Goal: Information Seeking & Learning: Learn about a topic

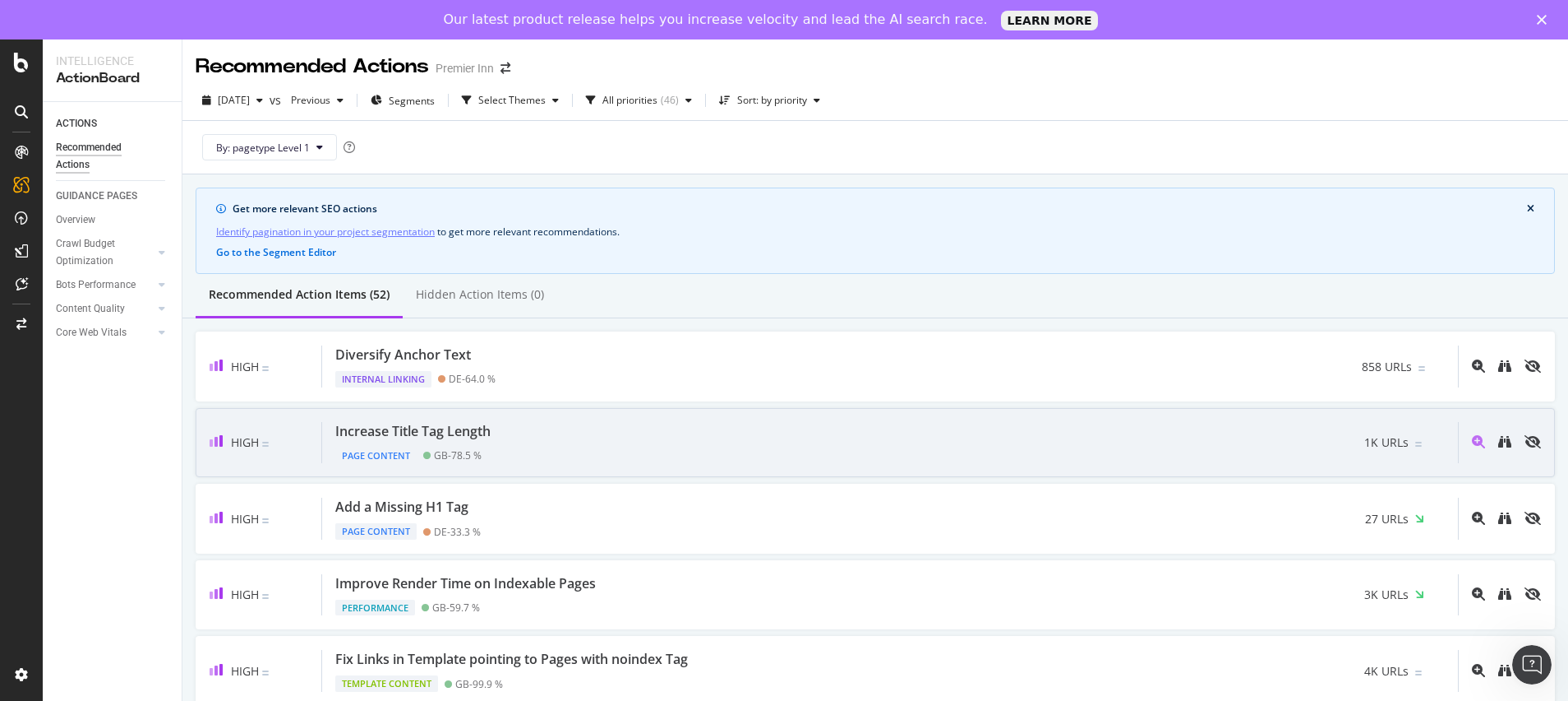
click at [696, 446] on div "Increase Title Tag Length Page Content GB - 78.5 % 1K URLs" at bounding box center [890, 442] width 1136 height 42
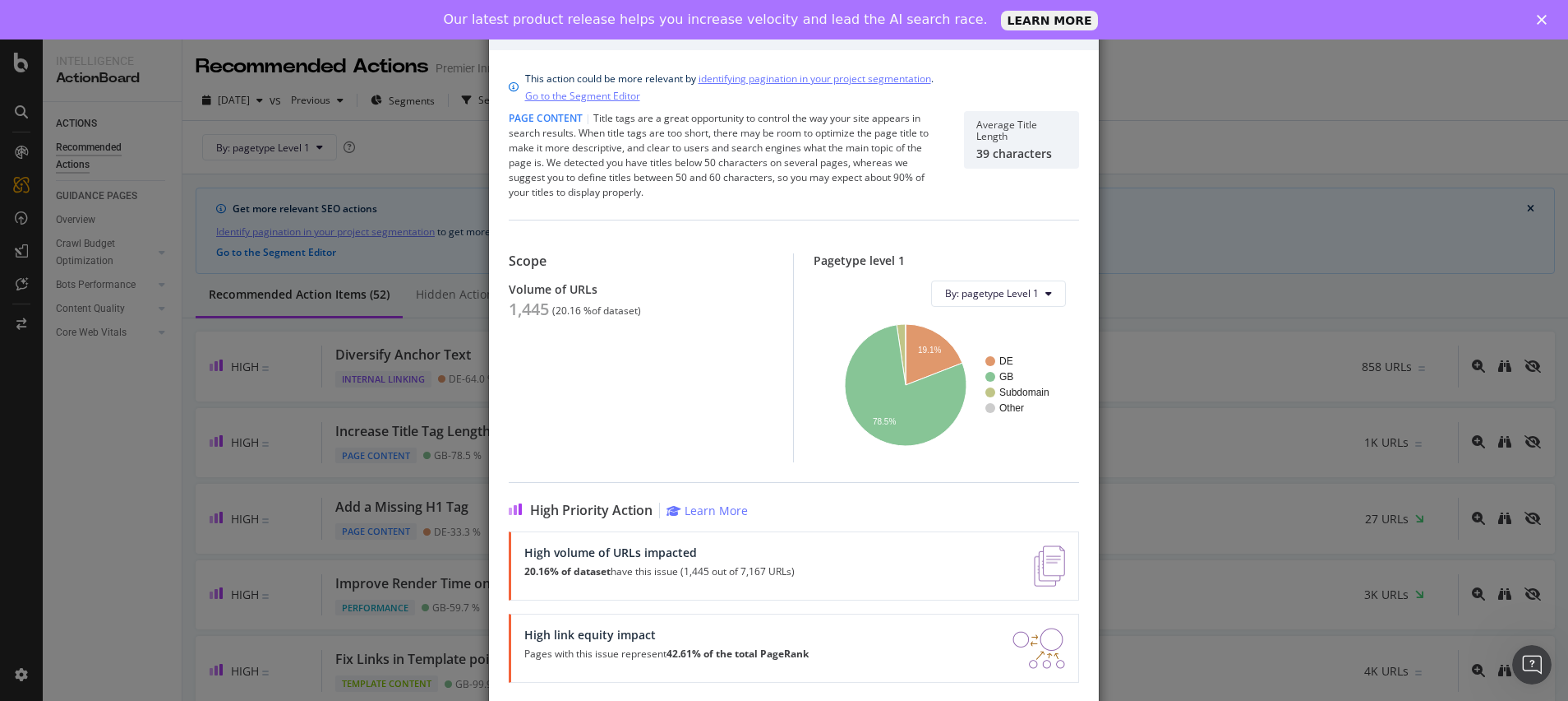
scroll to position [55, 0]
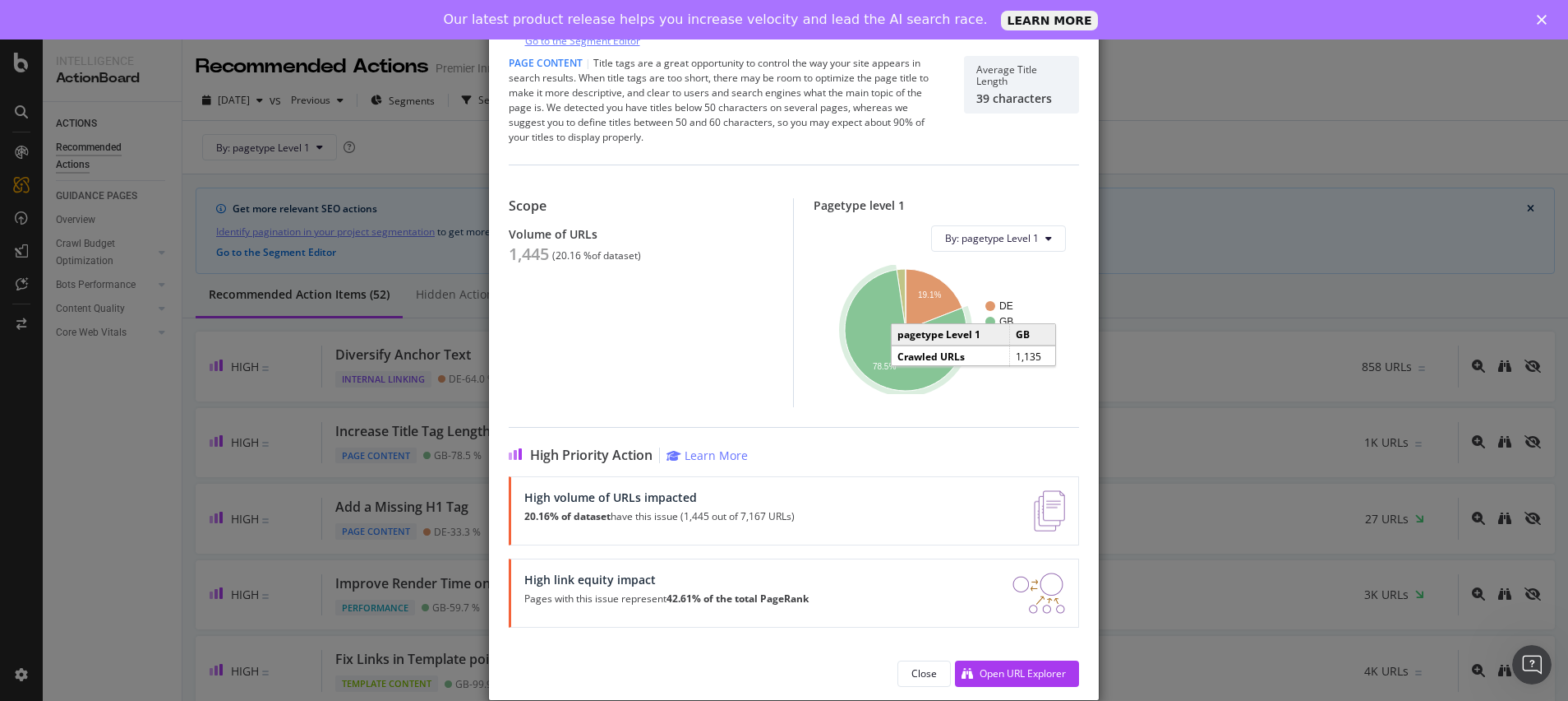
click at [898, 359] on icon "A chart." at bounding box center [906, 329] width 122 height 121
click at [924, 290] on text "19.1%" at bounding box center [929, 294] width 23 height 9
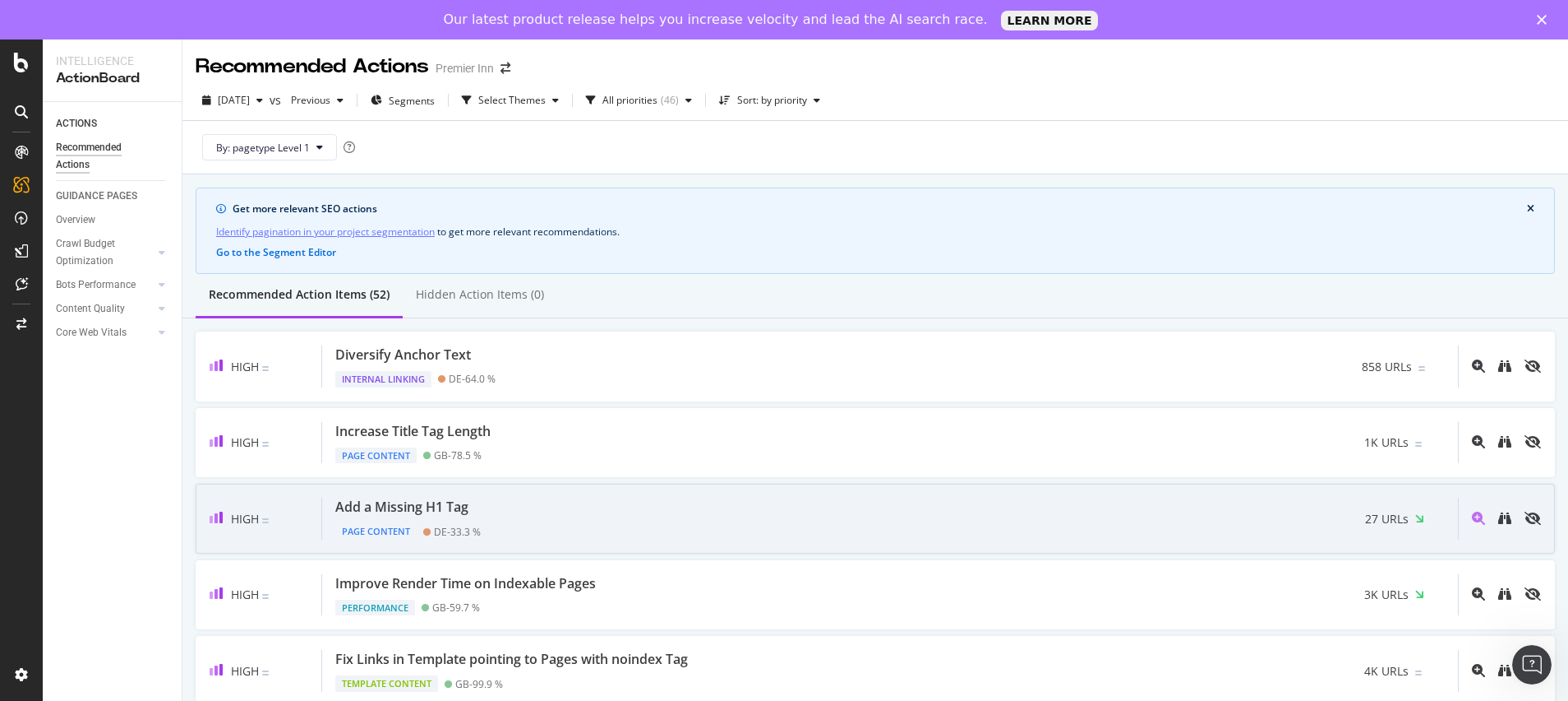
click at [663, 523] on div "Add a Missing H1 Tag Page Content DE - 33.3 % 27 URLs" at bounding box center [890, 518] width 1136 height 42
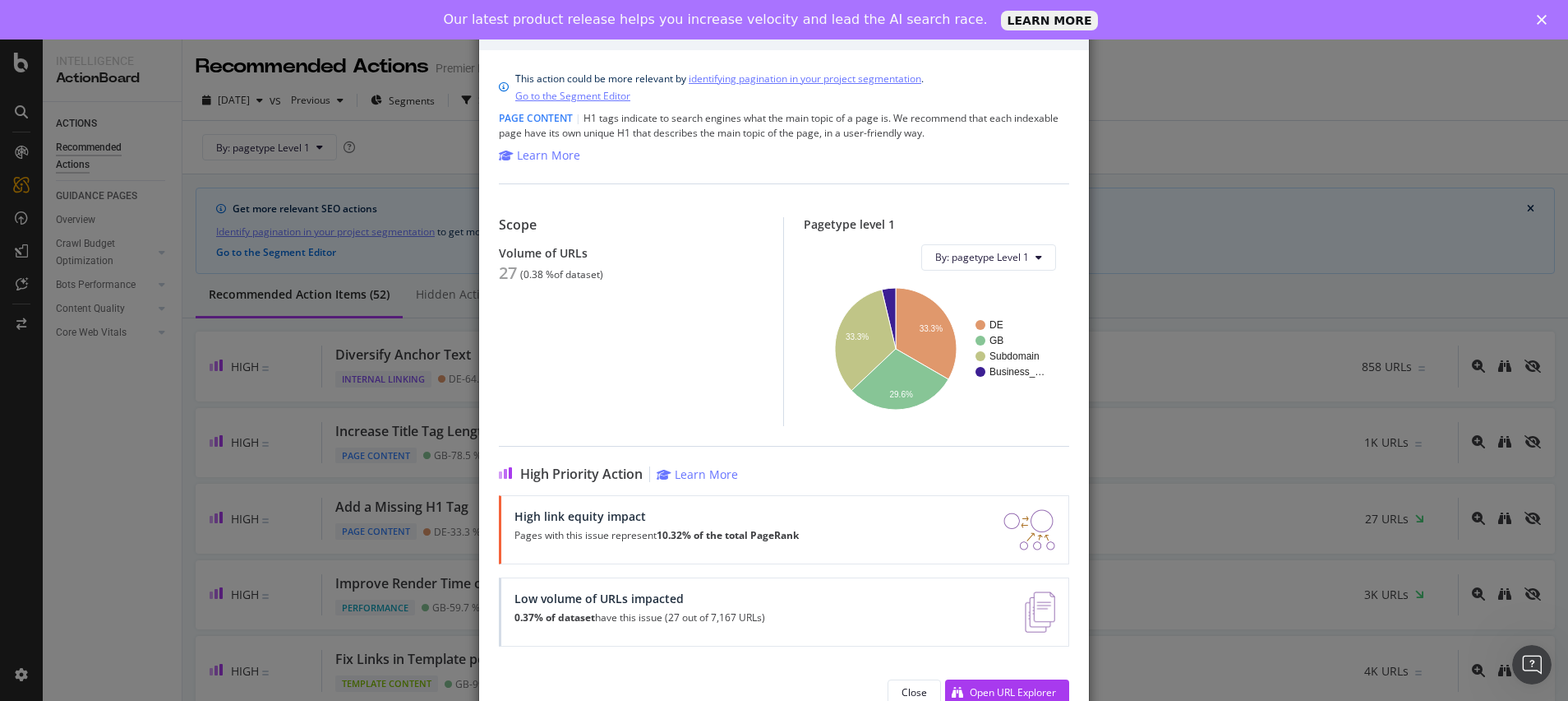
scroll to position [19, 0]
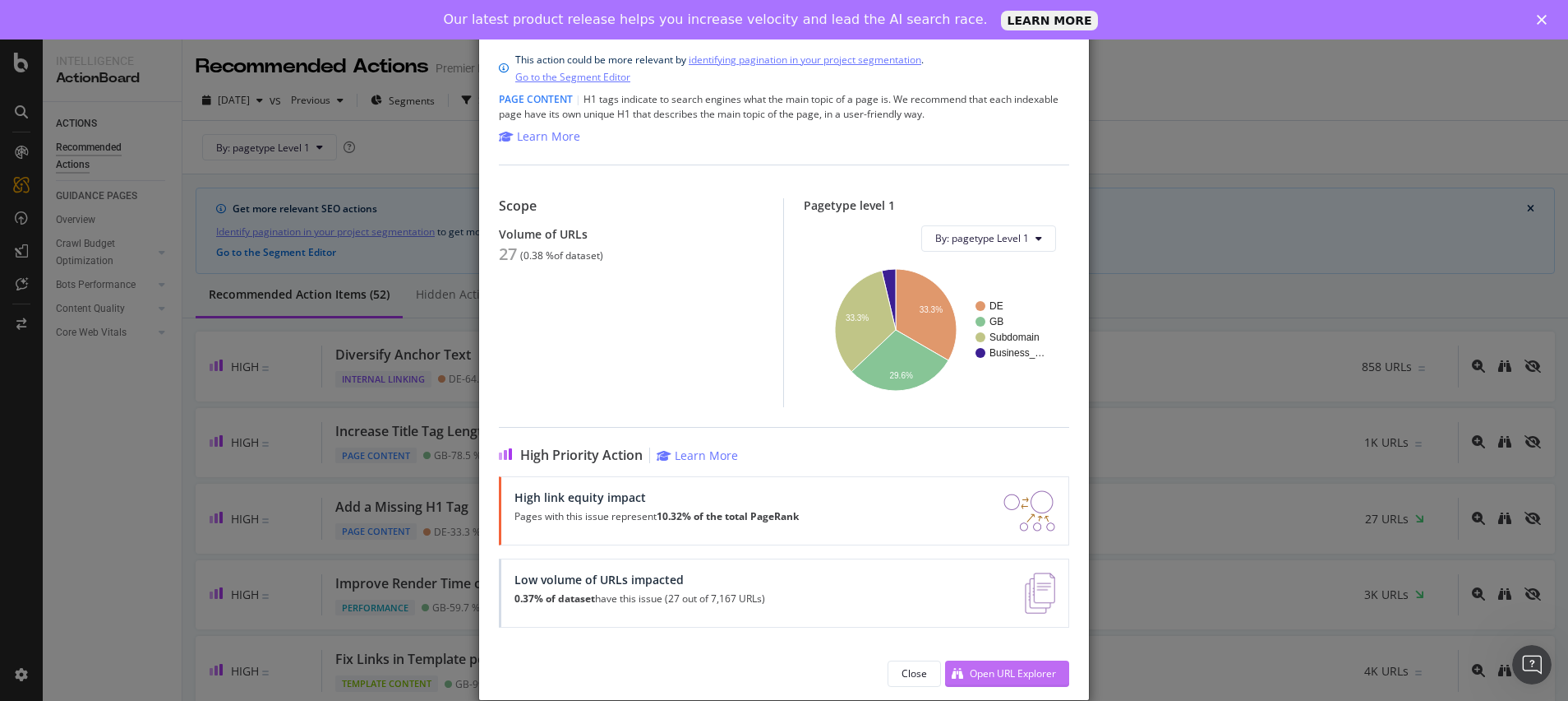
click at [1018, 669] on div "Open URL Explorer" at bounding box center [1013, 673] width 86 height 14
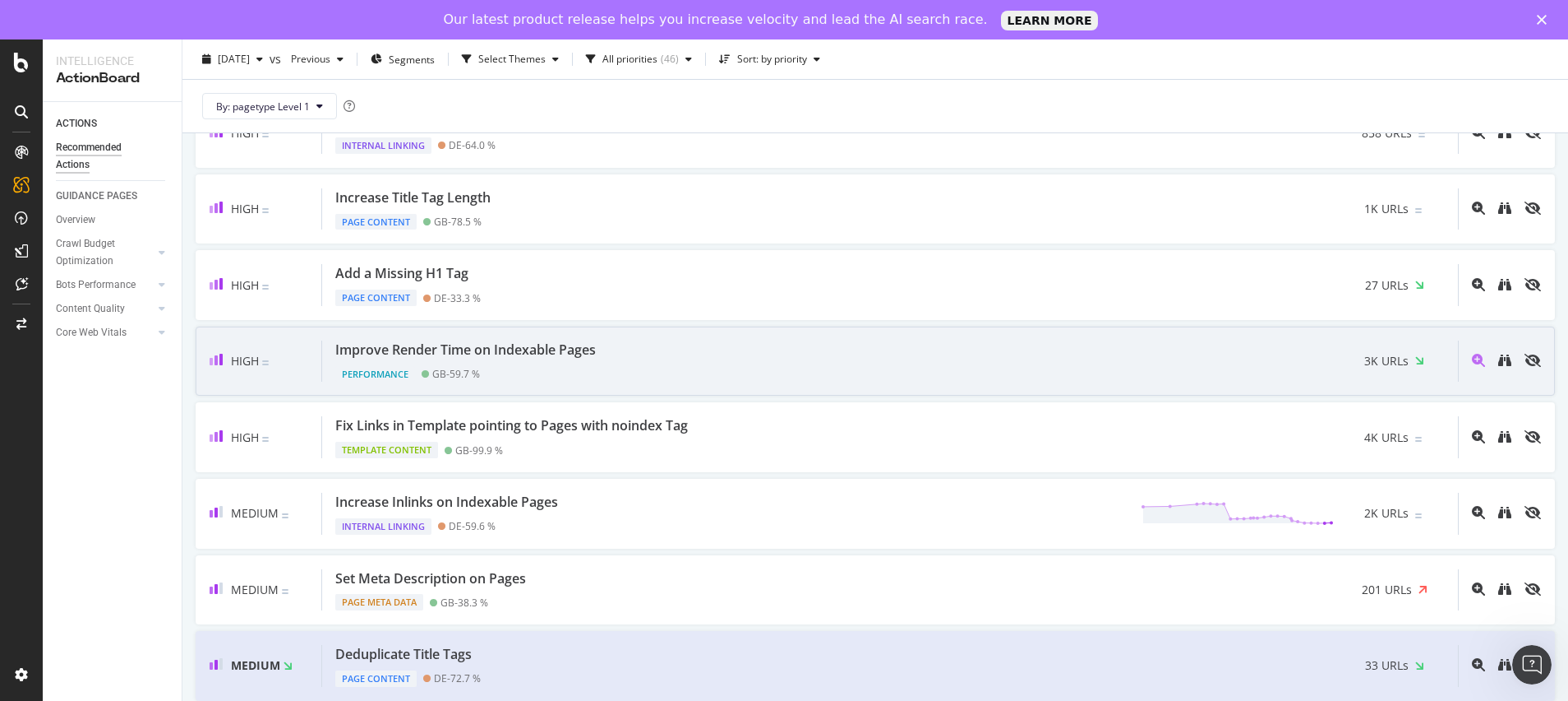
scroll to position [266, 0]
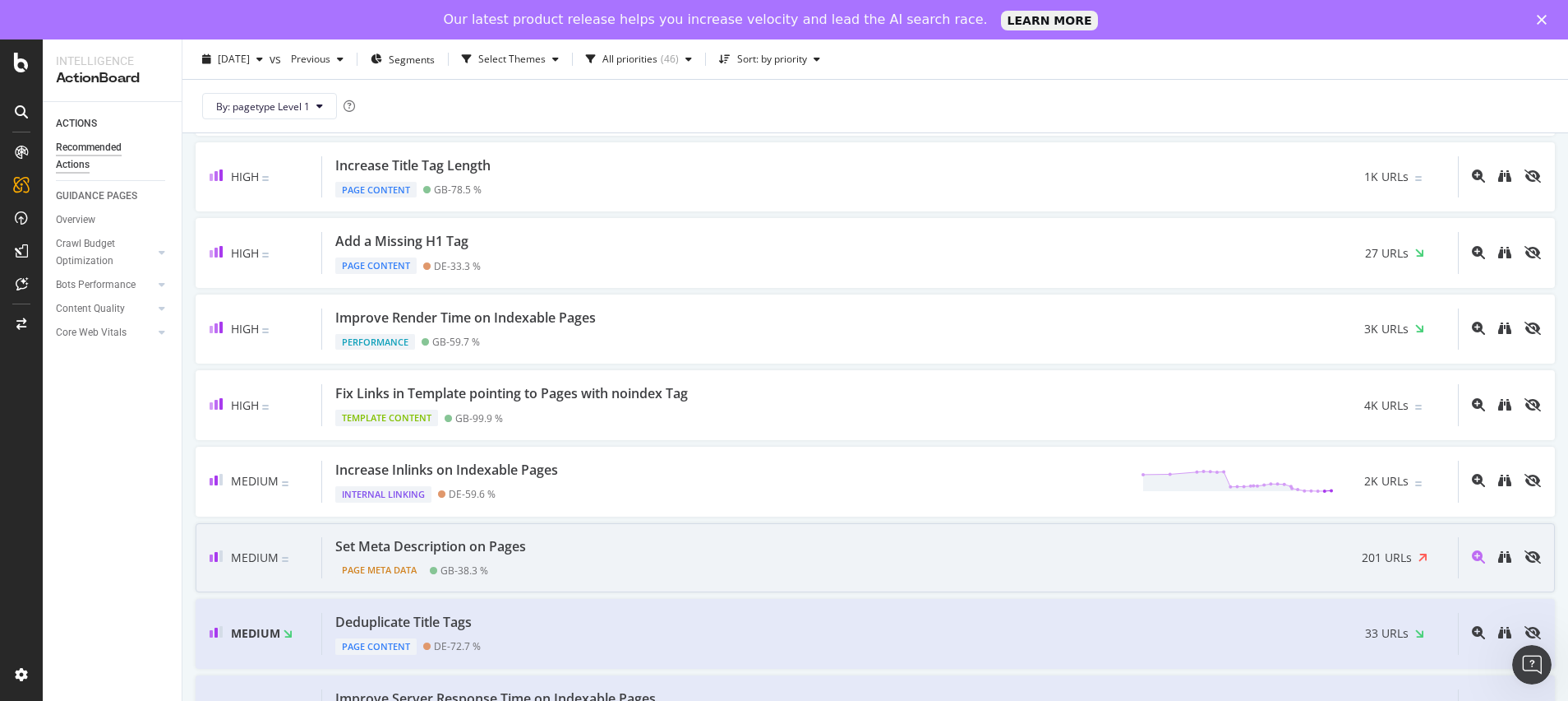
click at [680, 568] on div "Set Meta Description on Pages Page Meta Data GB - 38.3 % 201 URLs" at bounding box center [890, 558] width 1136 height 42
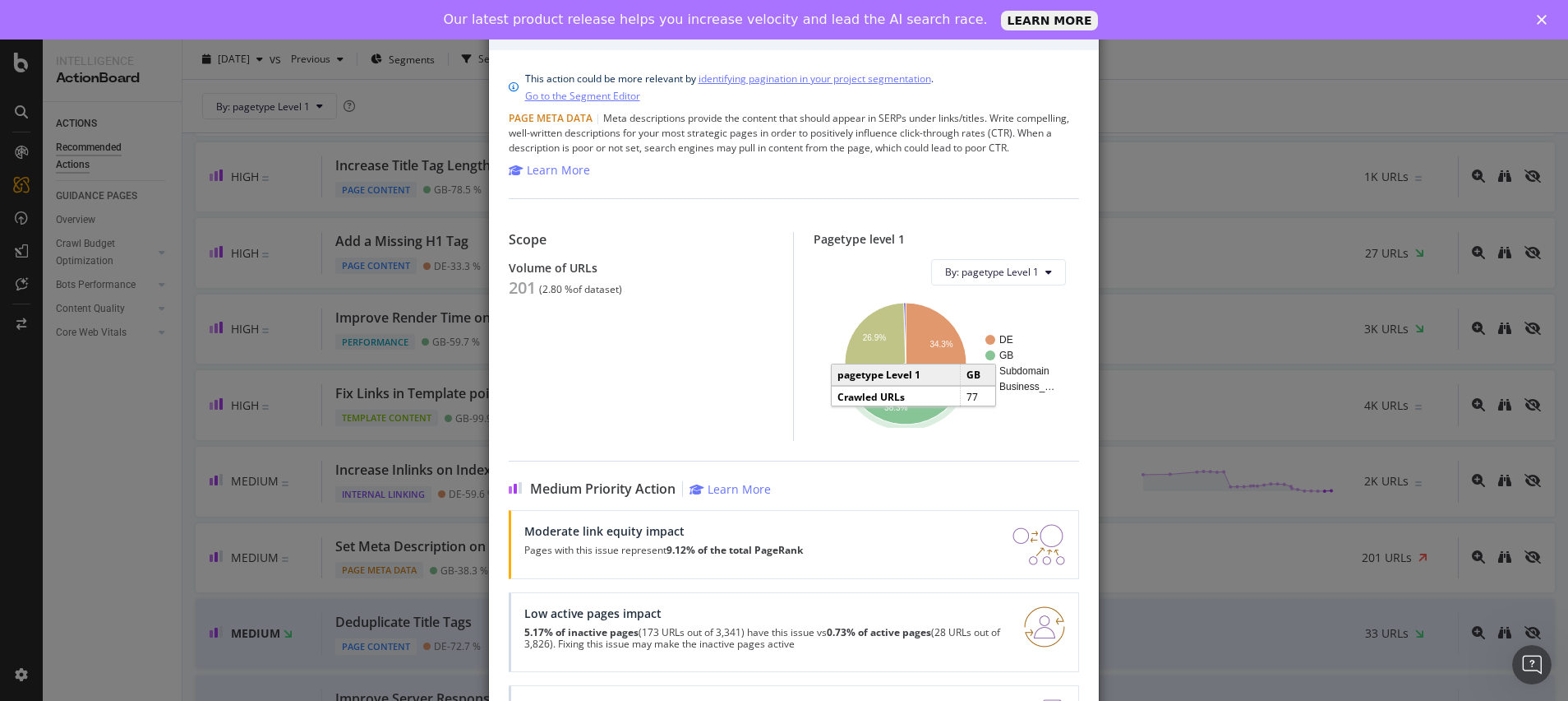
click at [872, 397] on icon "A chart." at bounding box center [900, 394] width 111 height 61
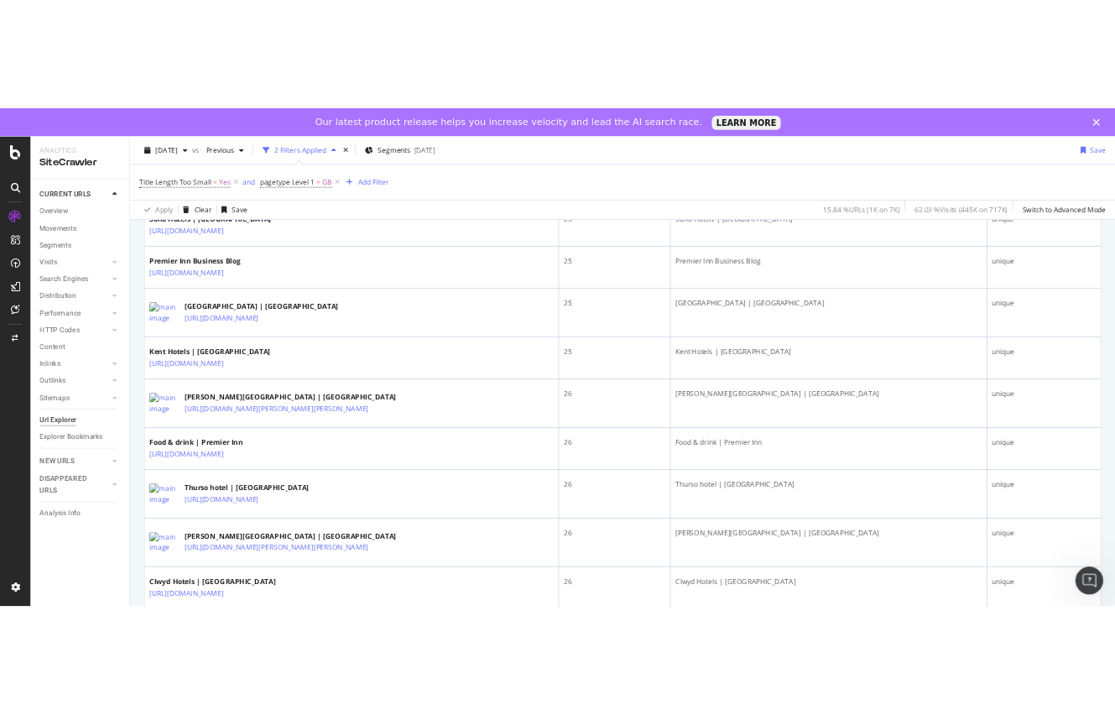
scroll to position [2591, 0]
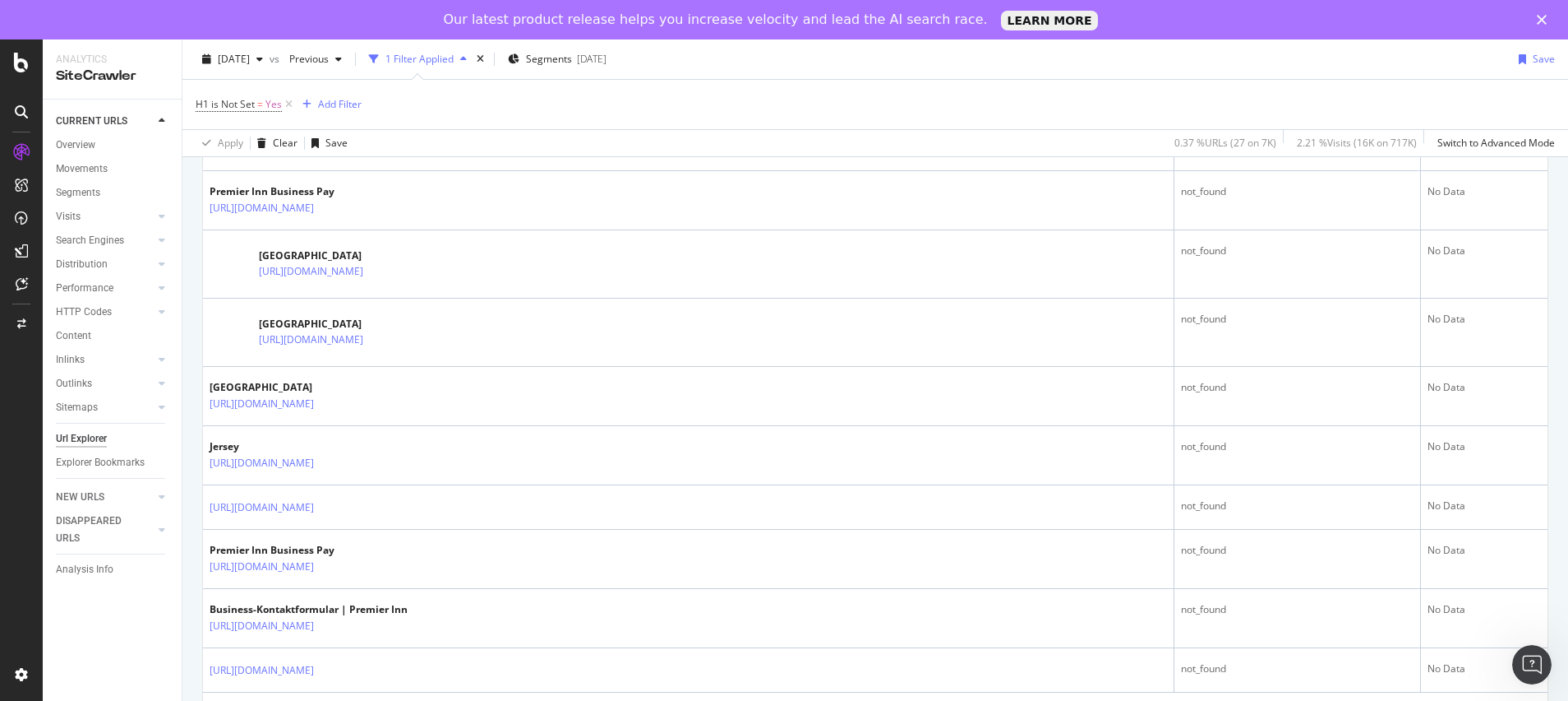
scroll to position [1548, 0]
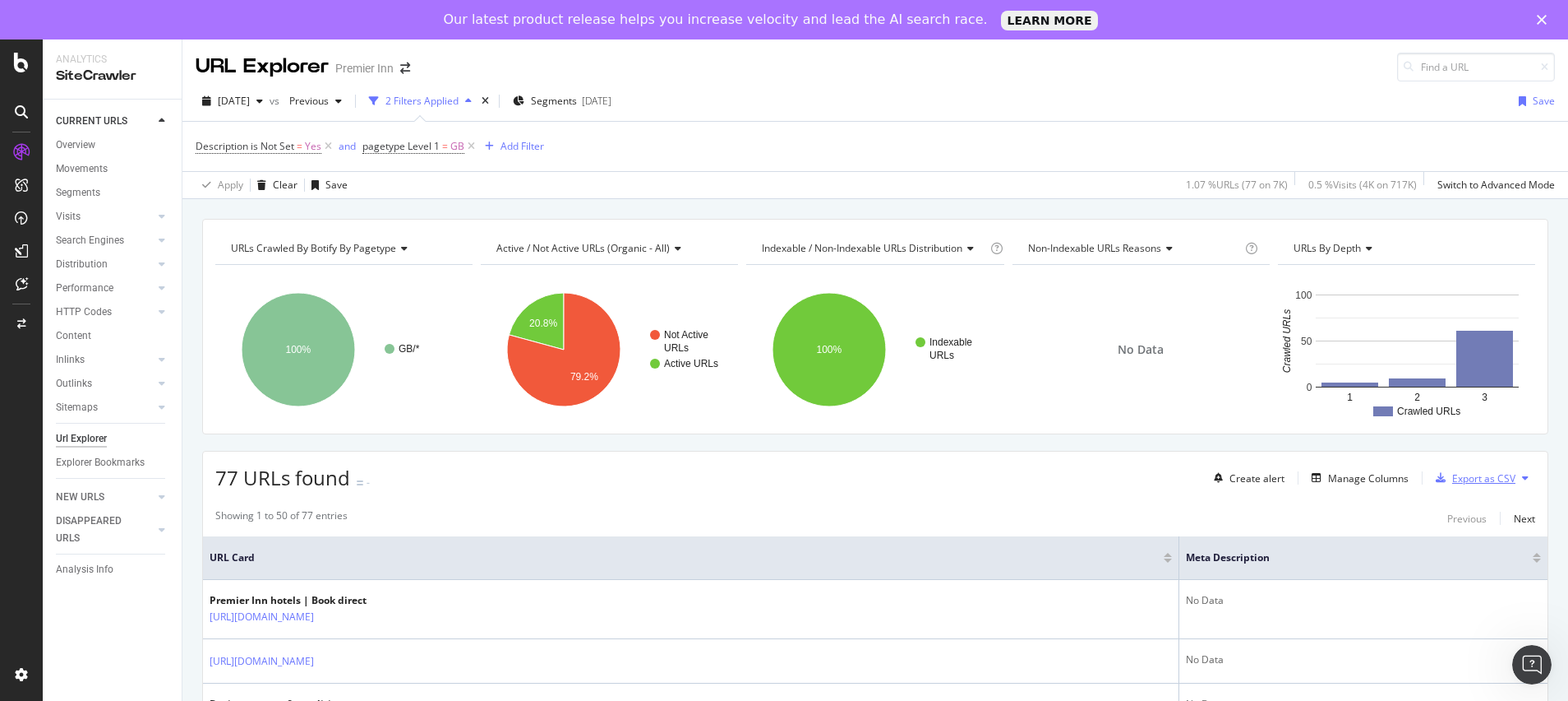
click at [1452, 472] on div "Export as CSV" at bounding box center [1484, 478] width 64 height 14
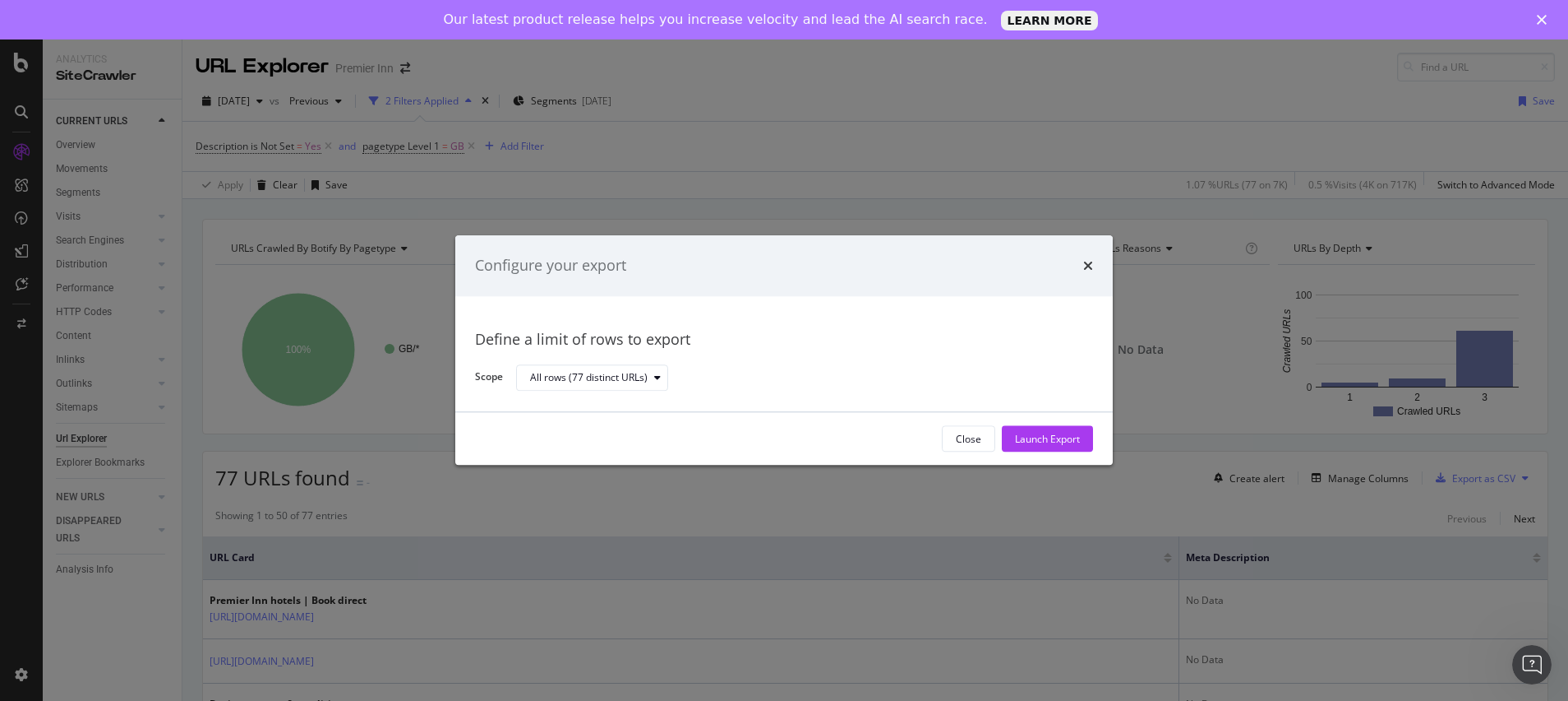
click at [1023, 418] on div "Close Launch Export" at bounding box center [784, 439] width 658 height 53
click at [1027, 430] on div "Launch Export" at bounding box center [1048, 438] width 65 height 25
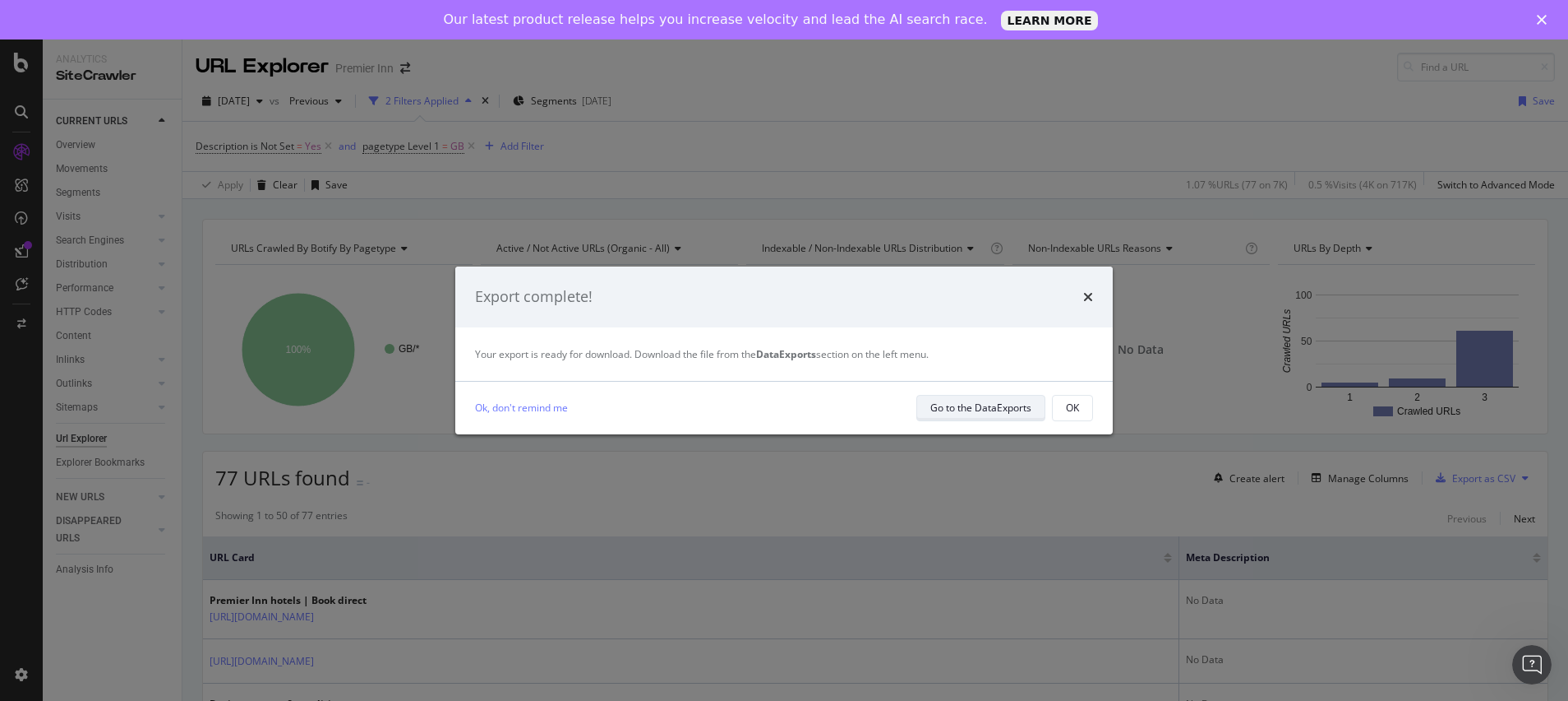
click at [1006, 416] on div "Go to the DataExports" at bounding box center [980, 407] width 101 height 23
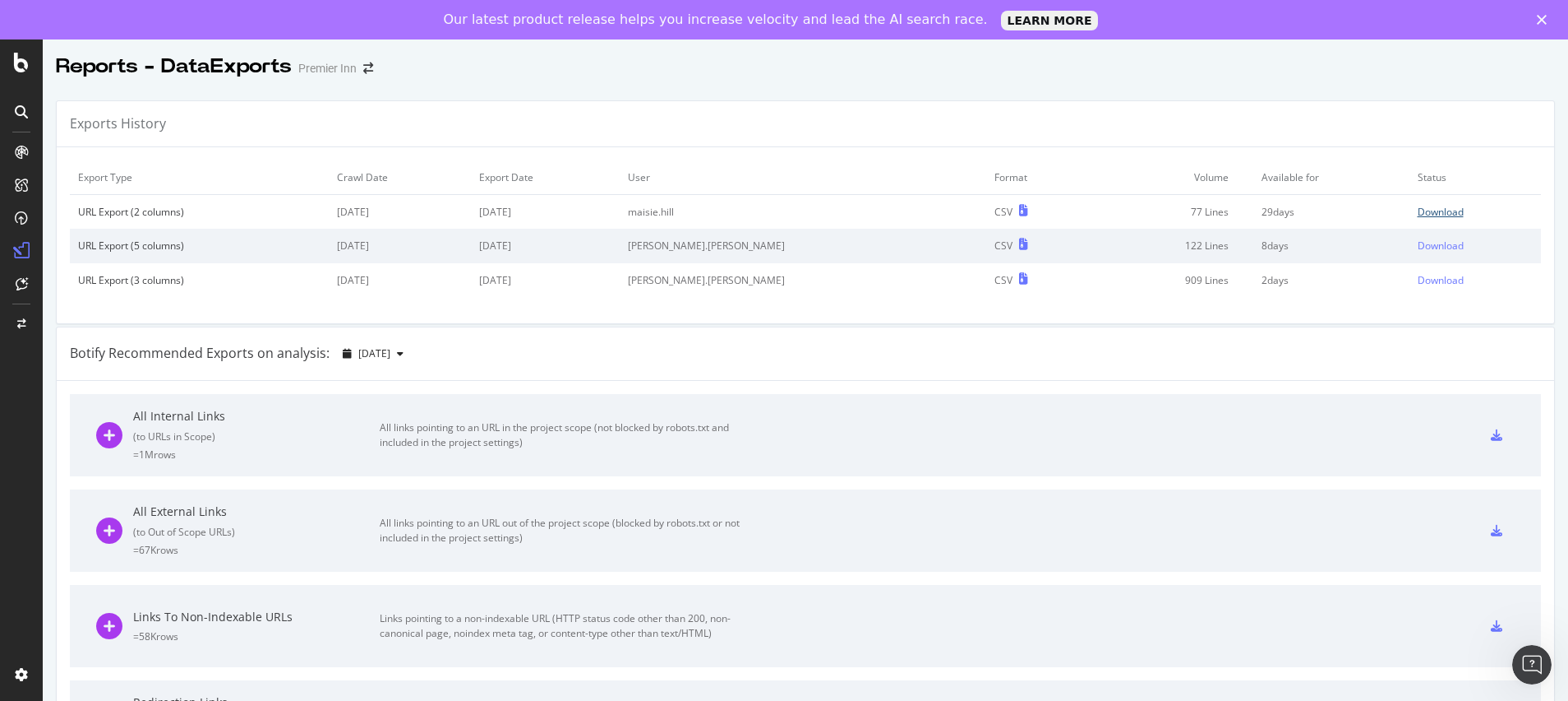
click at [1418, 212] on div "Download" at bounding box center [1441, 212] width 46 height 14
